Goal: Find specific page/section: Find specific page/section

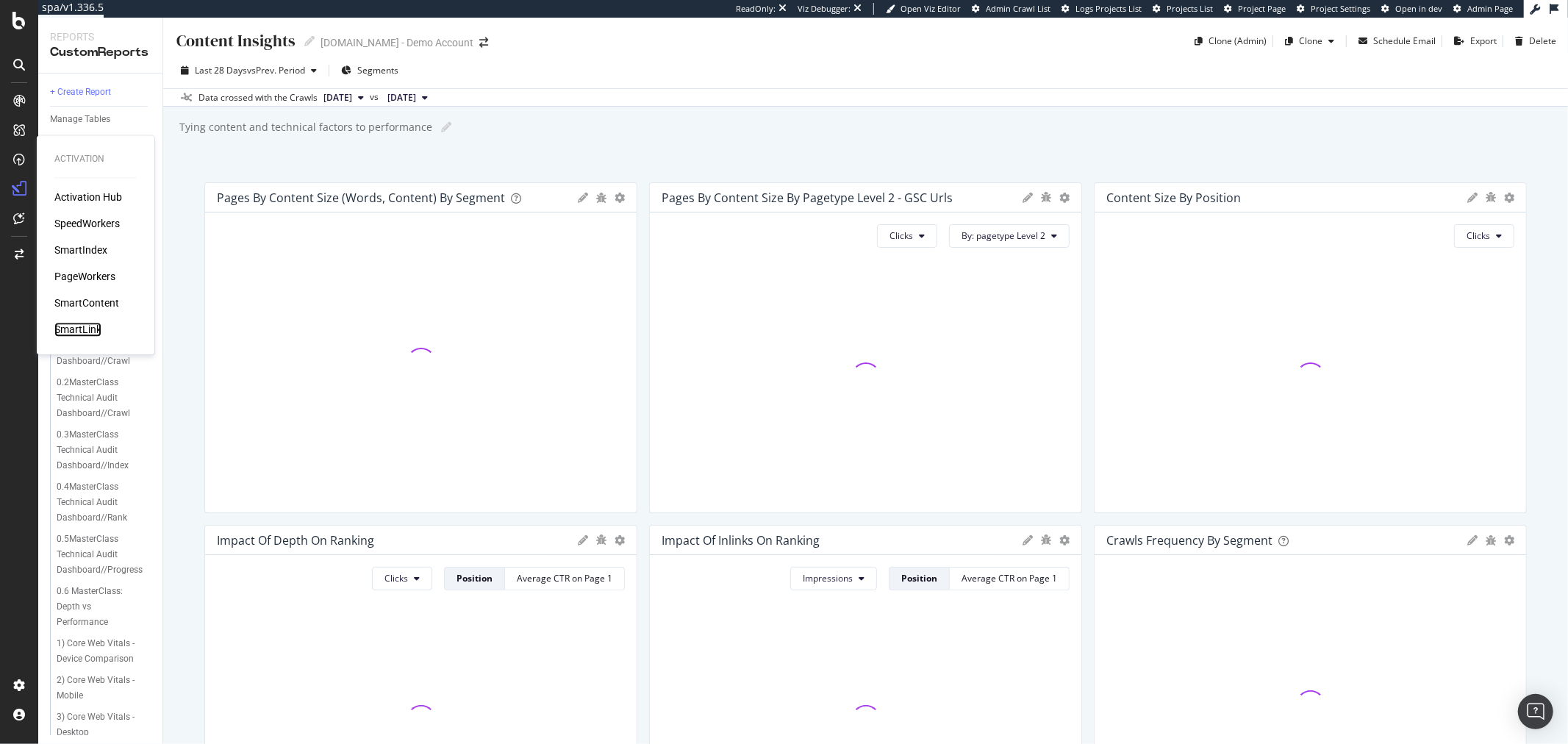
click at [79, 329] on div "SmartLink" at bounding box center [78, 329] width 47 height 15
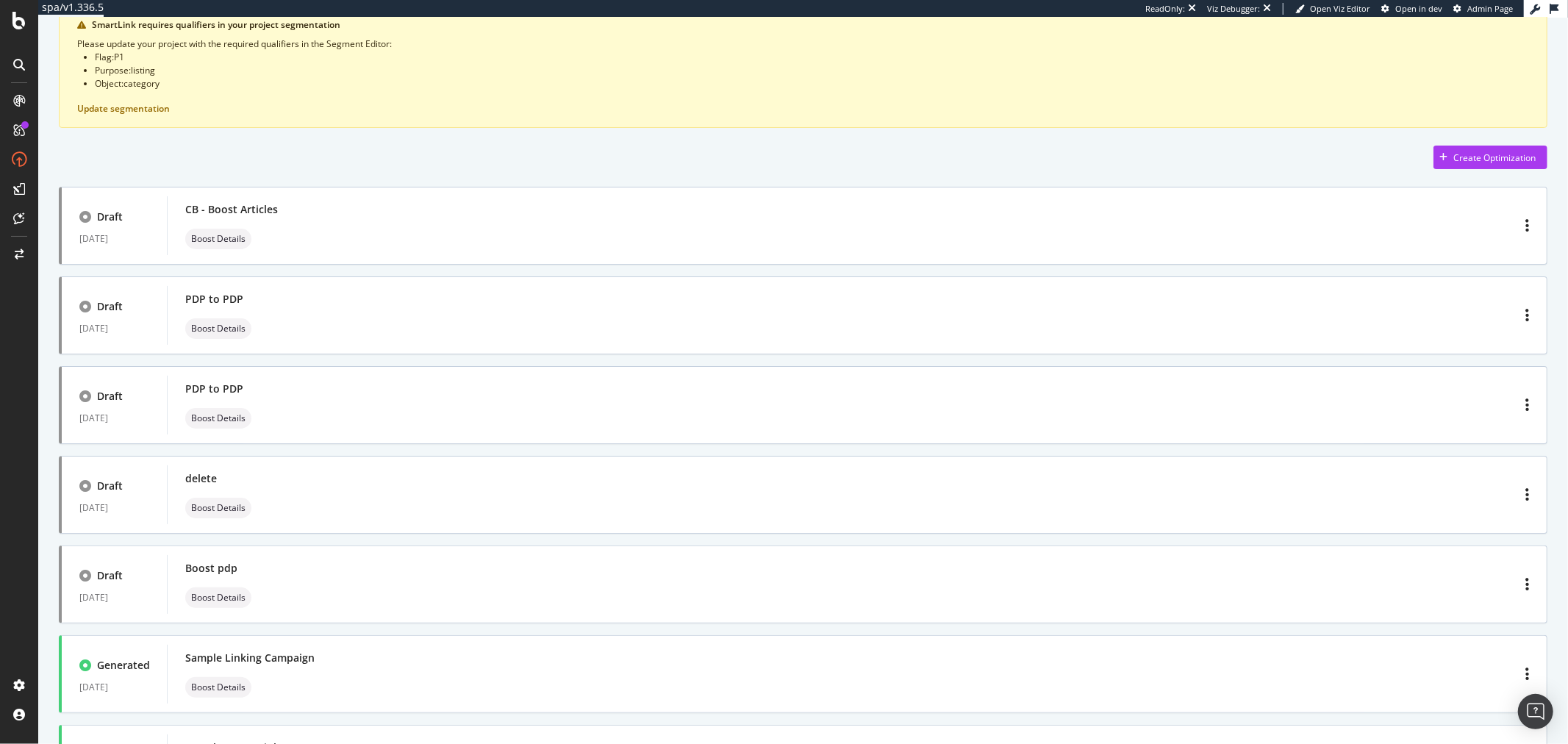
scroll to position [181, 0]
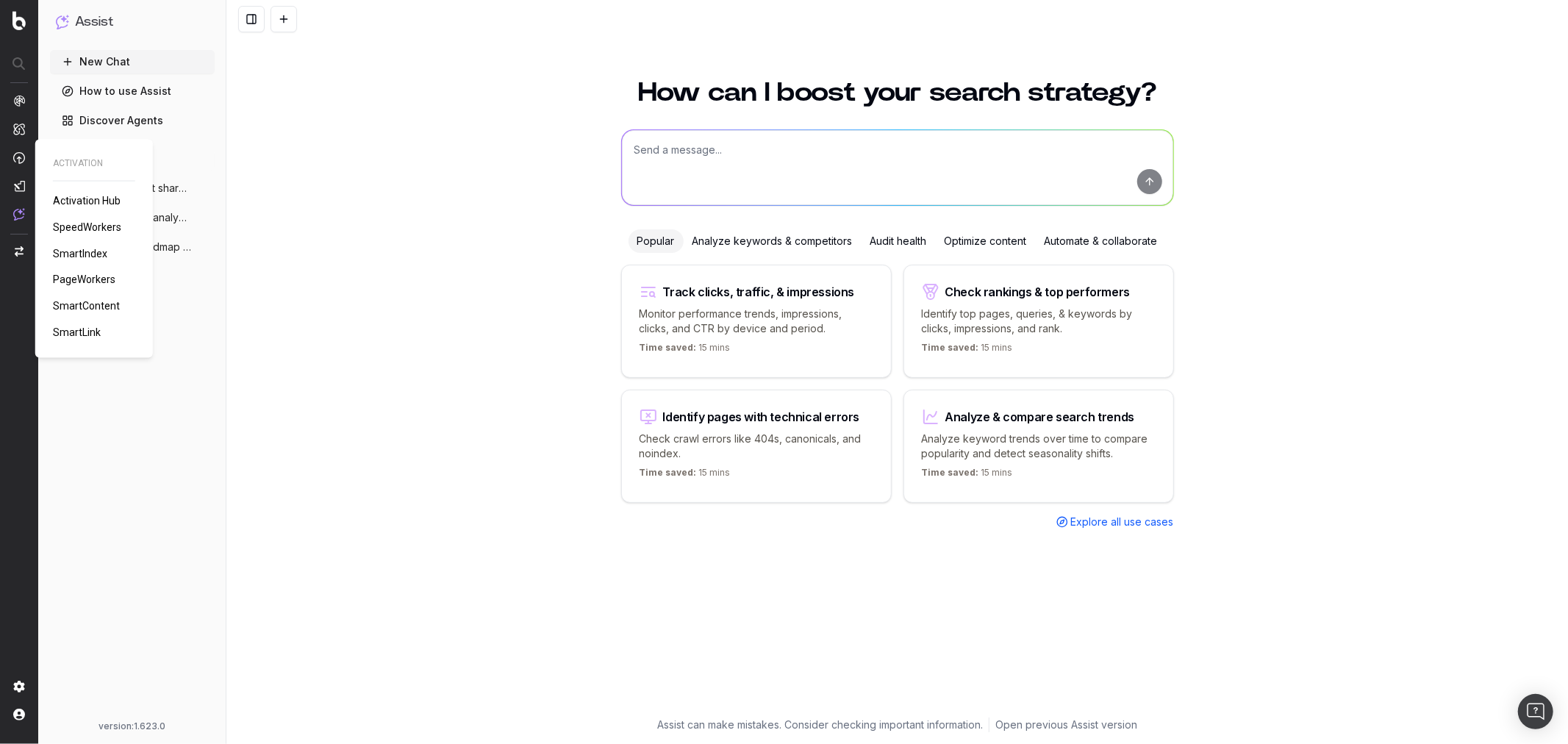
click at [88, 331] on span "SmartLink" at bounding box center [77, 333] width 48 height 12
